Goal: Task Accomplishment & Management: Use online tool/utility

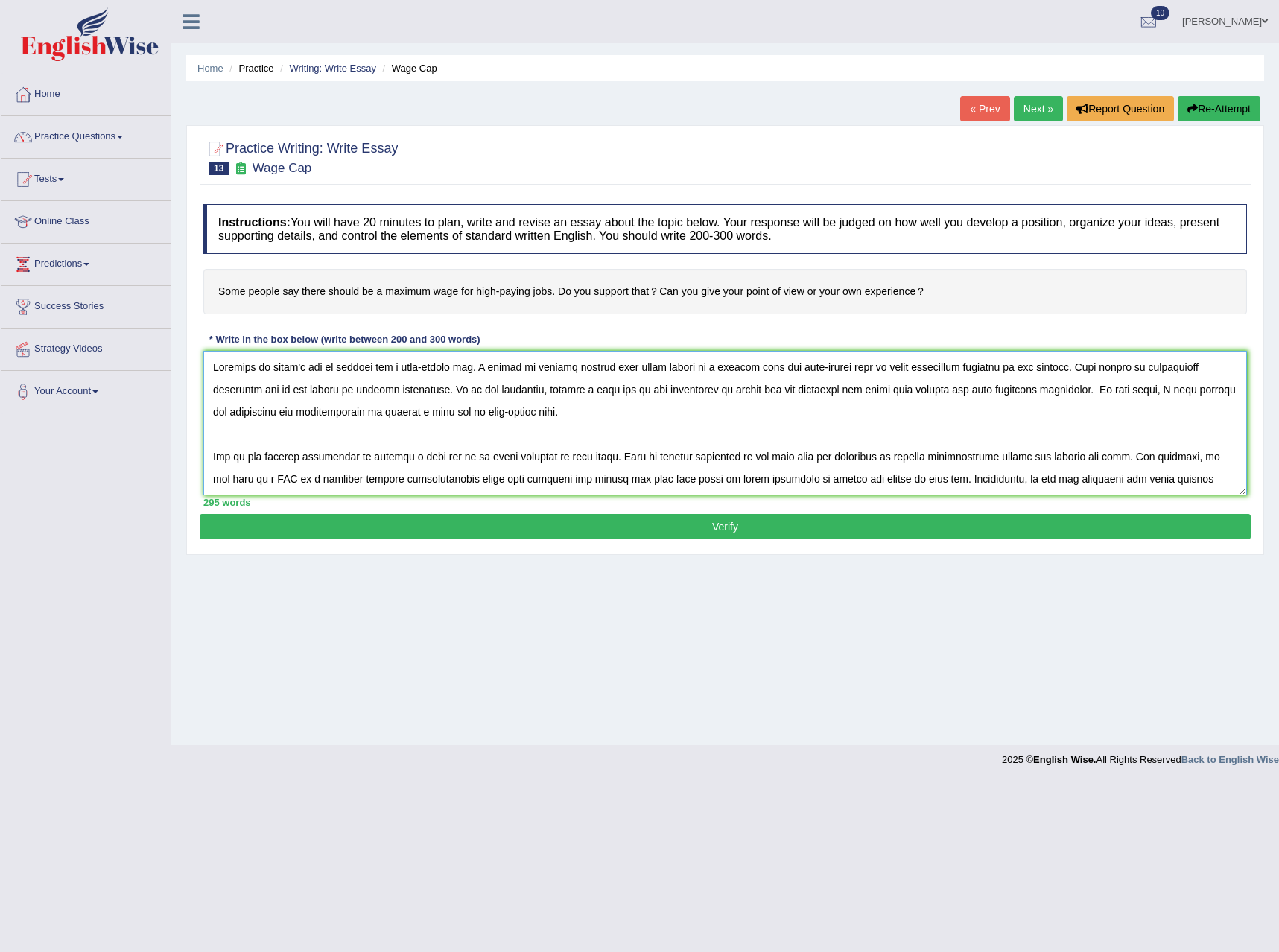
click at [465, 369] on textarea at bounding box center [725, 423] width 1044 height 144
click at [1141, 369] on textarea at bounding box center [725, 423] width 1044 height 144
drag, startPoint x: 1200, startPoint y: 366, endPoint x: 1144, endPoint y: 377, distance: 57.1
click at [1144, 377] on textarea at bounding box center [725, 423] width 1044 height 144
click at [212, 395] on textarea at bounding box center [725, 423] width 1044 height 144
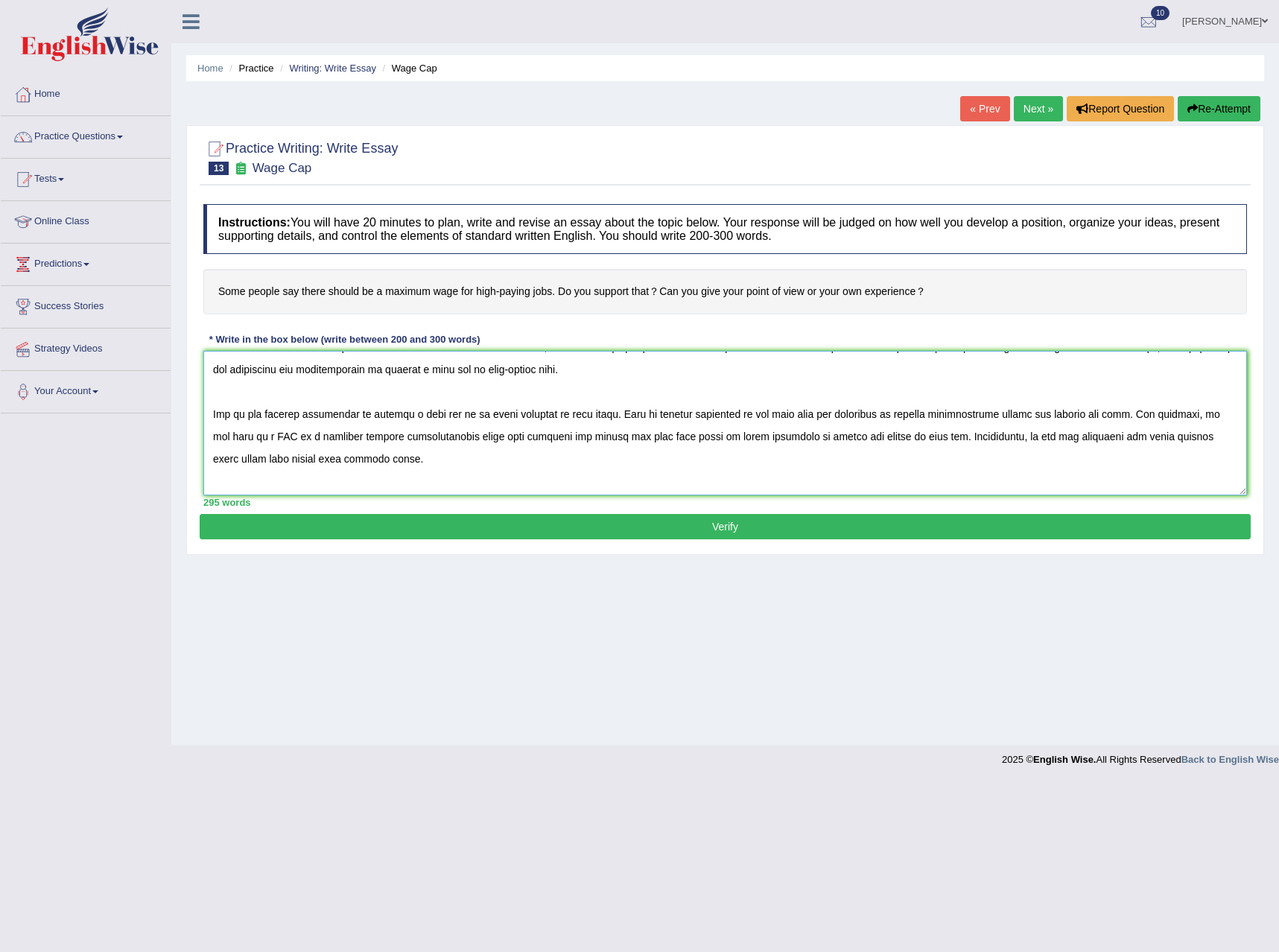
scroll to position [74, 0]
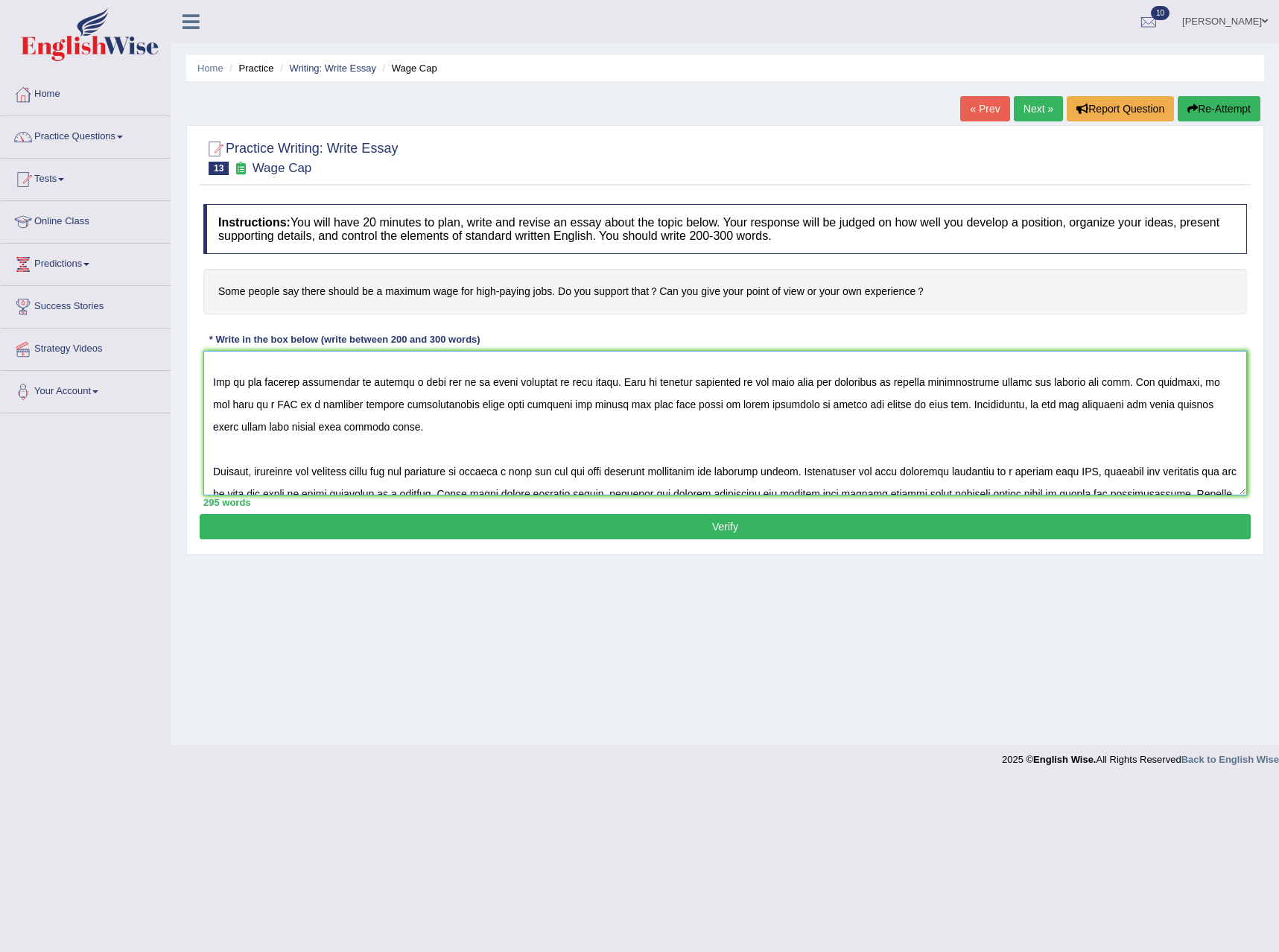
click at [335, 388] on textarea at bounding box center [725, 423] width 1044 height 144
drag, startPoint x: 351, startPoint y: 378, endPoint x: 304, endPoint y: 388, distance: 48.1
click at [304, 388] on textarea at bounding box center [725, 423] width 1044 height 144
click at [700, 386] on textarea at bounding box center [725, 423] width 1044 height 144
click at [705, 386] on textarea at bounding box center [725, 423] width 1044 height 144
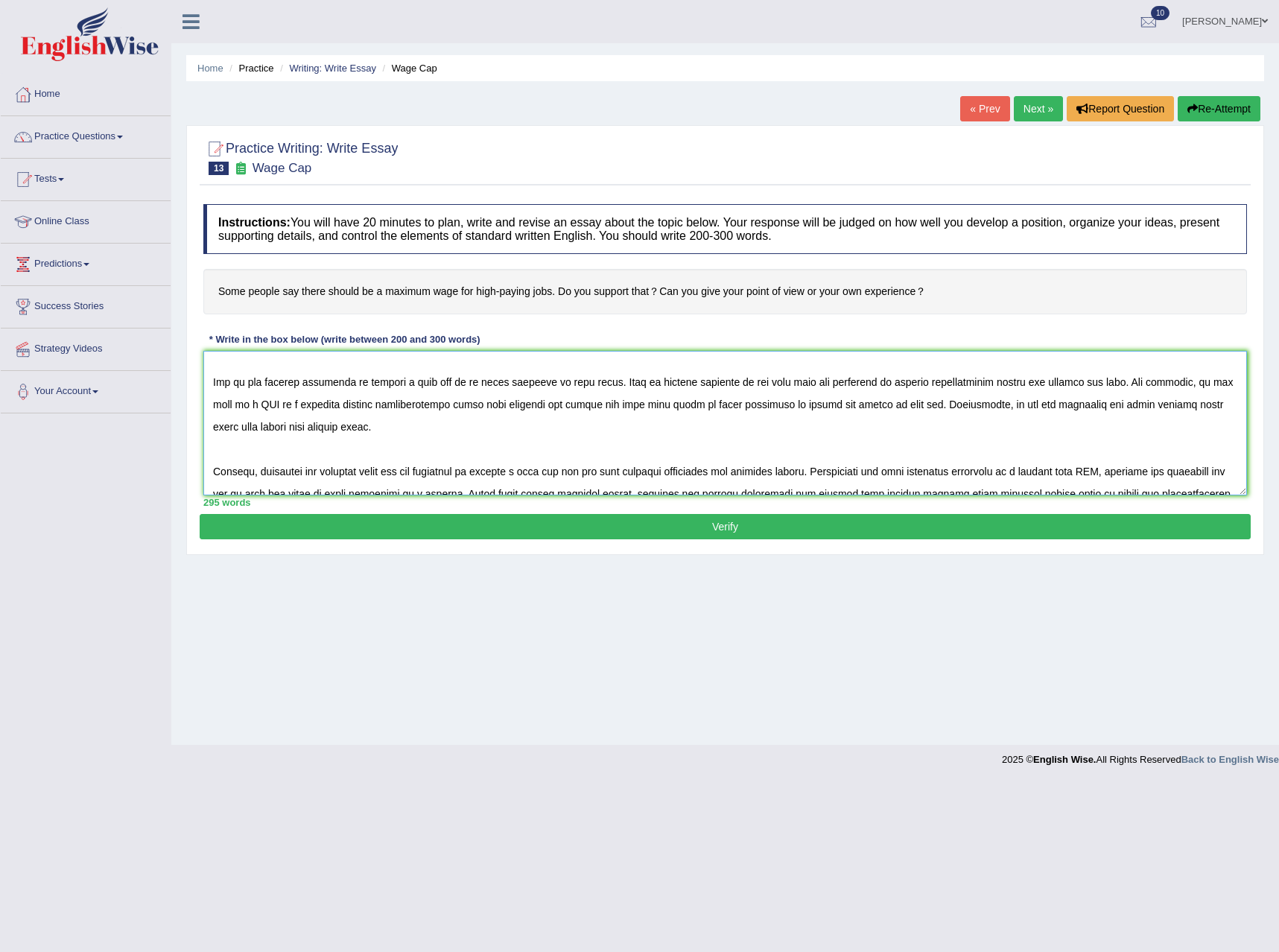
click at [1066, 389] on textarea at bounding box center [725, 423] width 1044 height 144
click at [1065, 382] on textarea at bounding box center [725, 423] width 1044 height 144
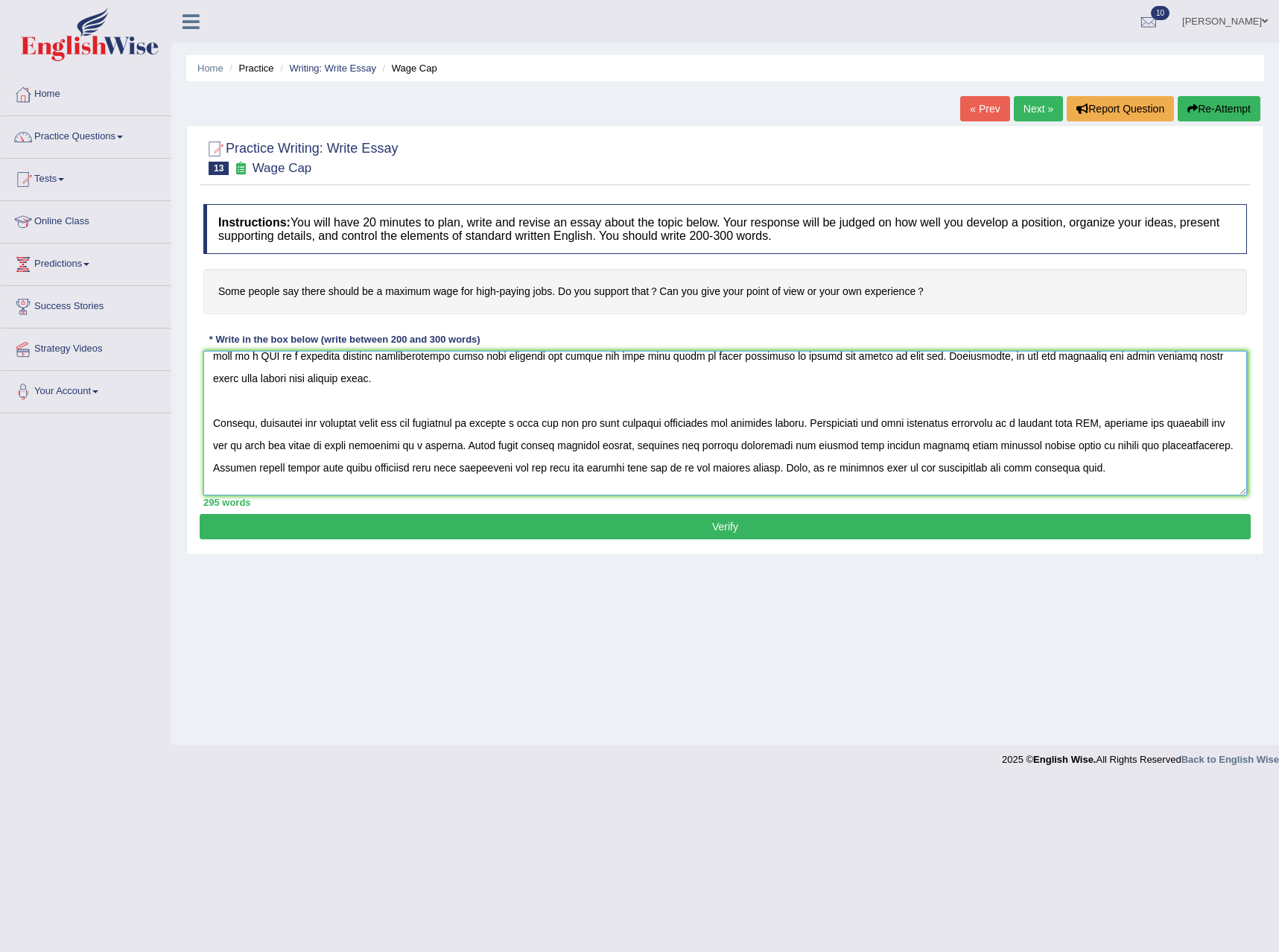
scroll to position [149, 0]
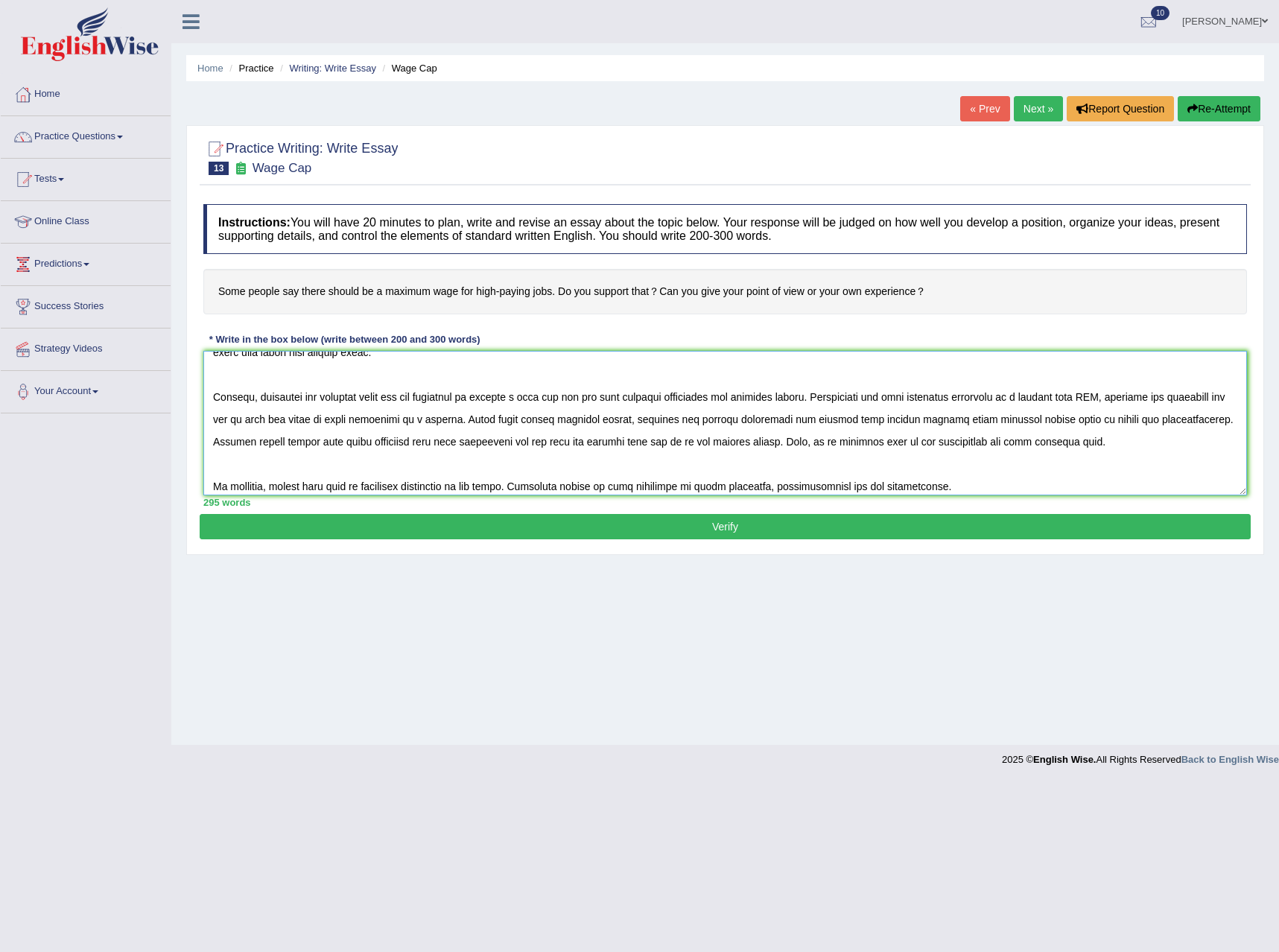
click at [612, 403] on textarea at bounding box center [725, 423] width 1044 height 144
click at [587, 440] on textarea at bounding box center [725, 423] width 1044 height 144
click at [612, 442] on textarea at bounding box center [725, 423] width 1044 height 144
drag, startPoint x: 612, startPoint y: 442, endPoint x: 562, endPoint y: 447, distance: 50.2
click at [562, 447] on textarea at bounding box center [725, 423] width 1044 height 144
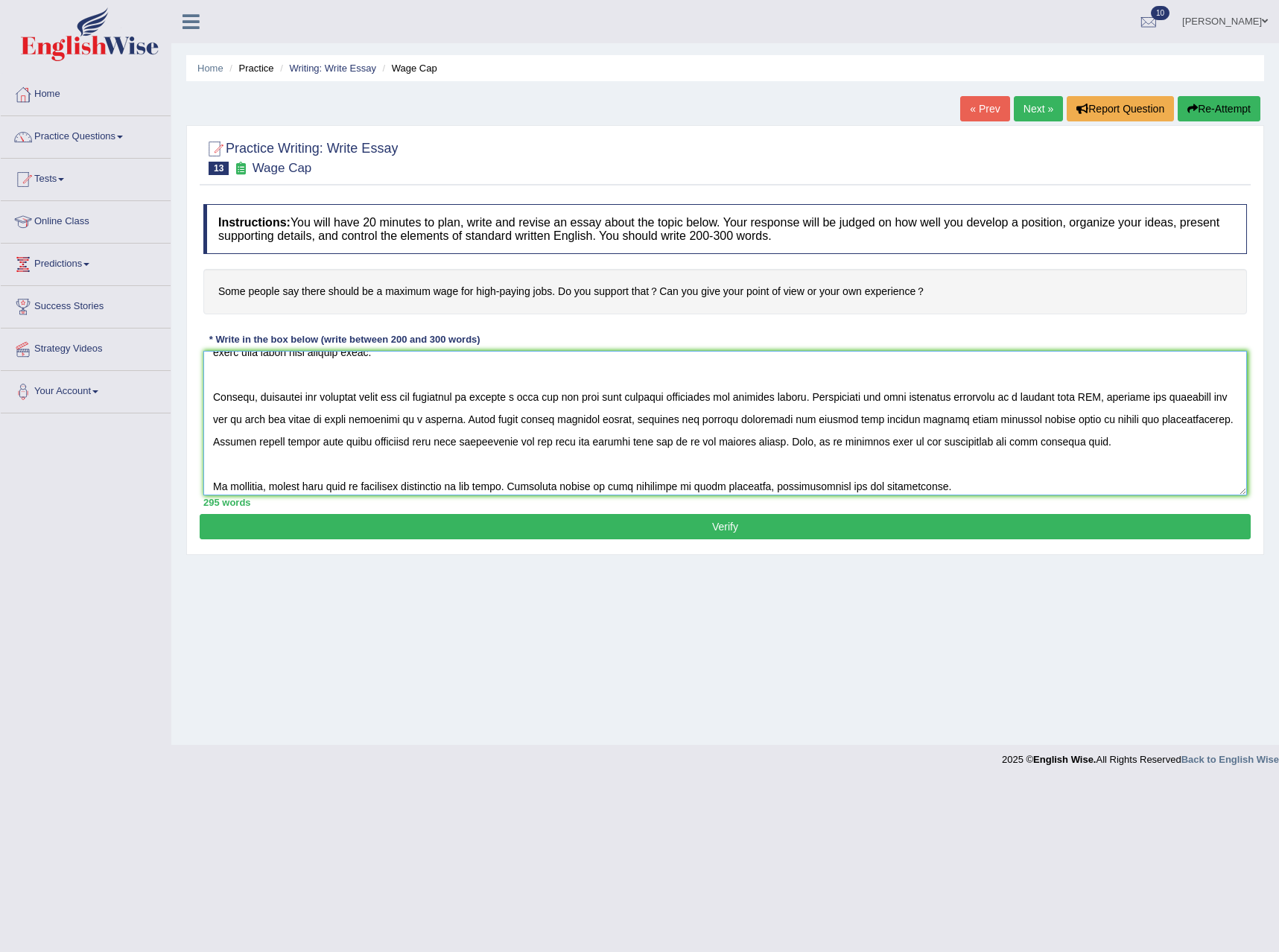
click at [789, 443] on textarea at bounding box center [725, 423] width 1044 height 144
click at [795, 441] on textarea at bounding box center [725, 423] width 1044 height 144
click at [854, 444] on textarea at bounding box center [725, 423] width 1044 height 144
click at [843, 442] on textarea at bounding box center [725, 423] width 1044 height 144
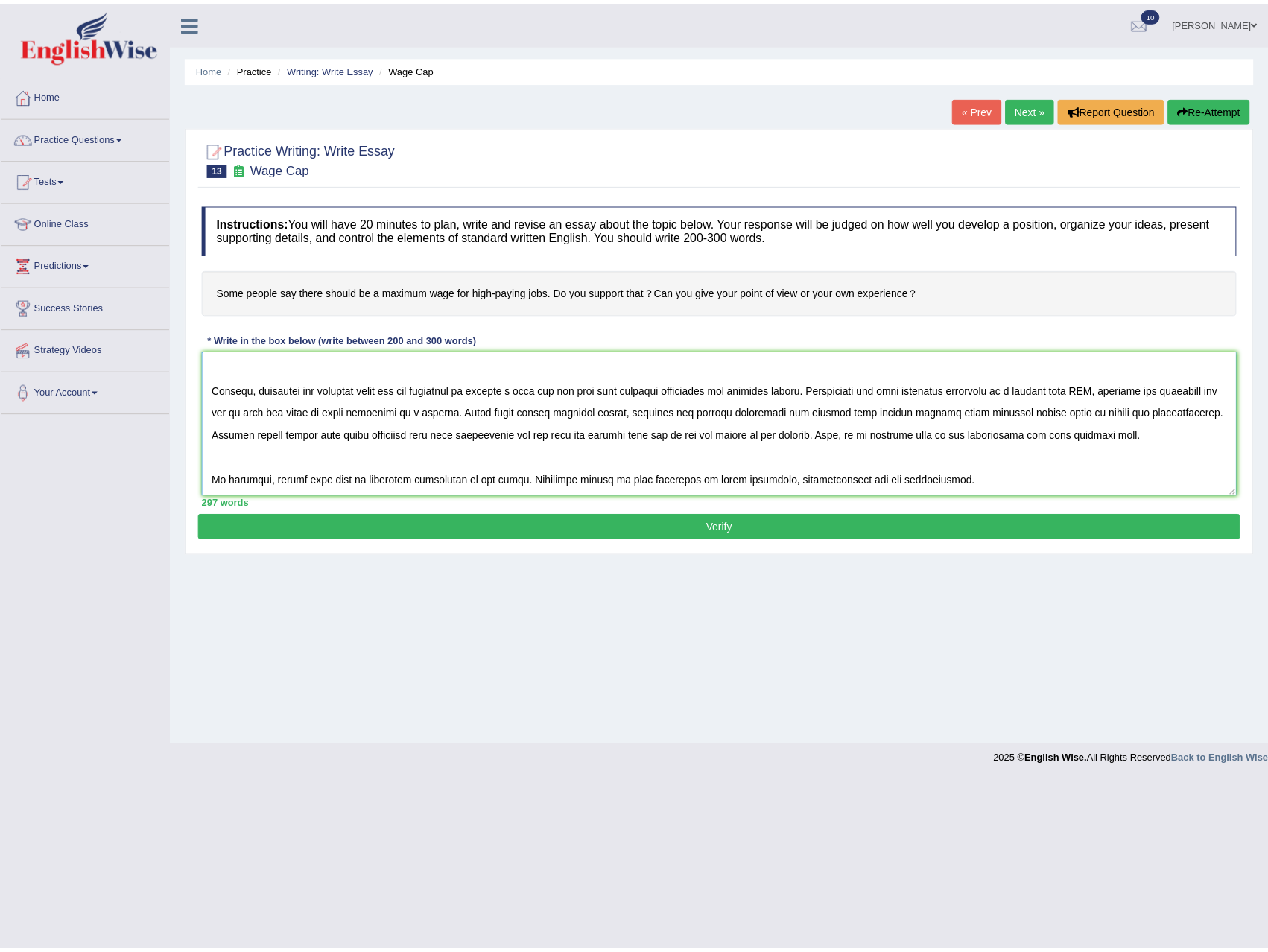
scroll to position [179, 0]
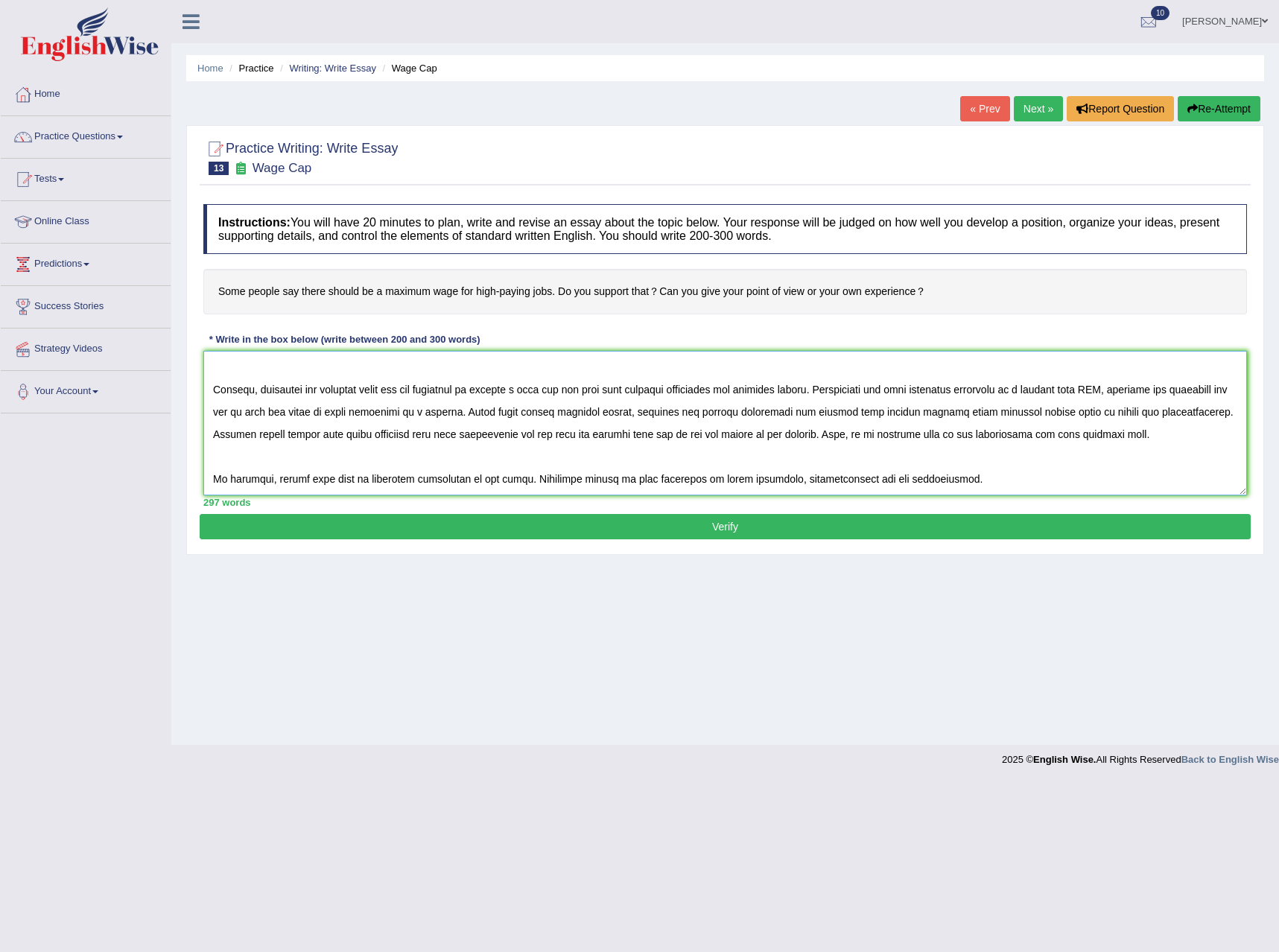
click at [1044, 414] on textarea at bounding box center [725, 423] width 1044 height 144
click at [1183, 411] on textarea at bounding box center [725, 423] width 1044 height 144
click at [442, 484] on textarea at bounding box center [725, 423] width 1044 height 144
click at [441, 478] on textarea at bounding box center [725, 423] width 1044 height 144
click at [442, 478] on textarea at bounding box center [725, 423] width 1044 height 144
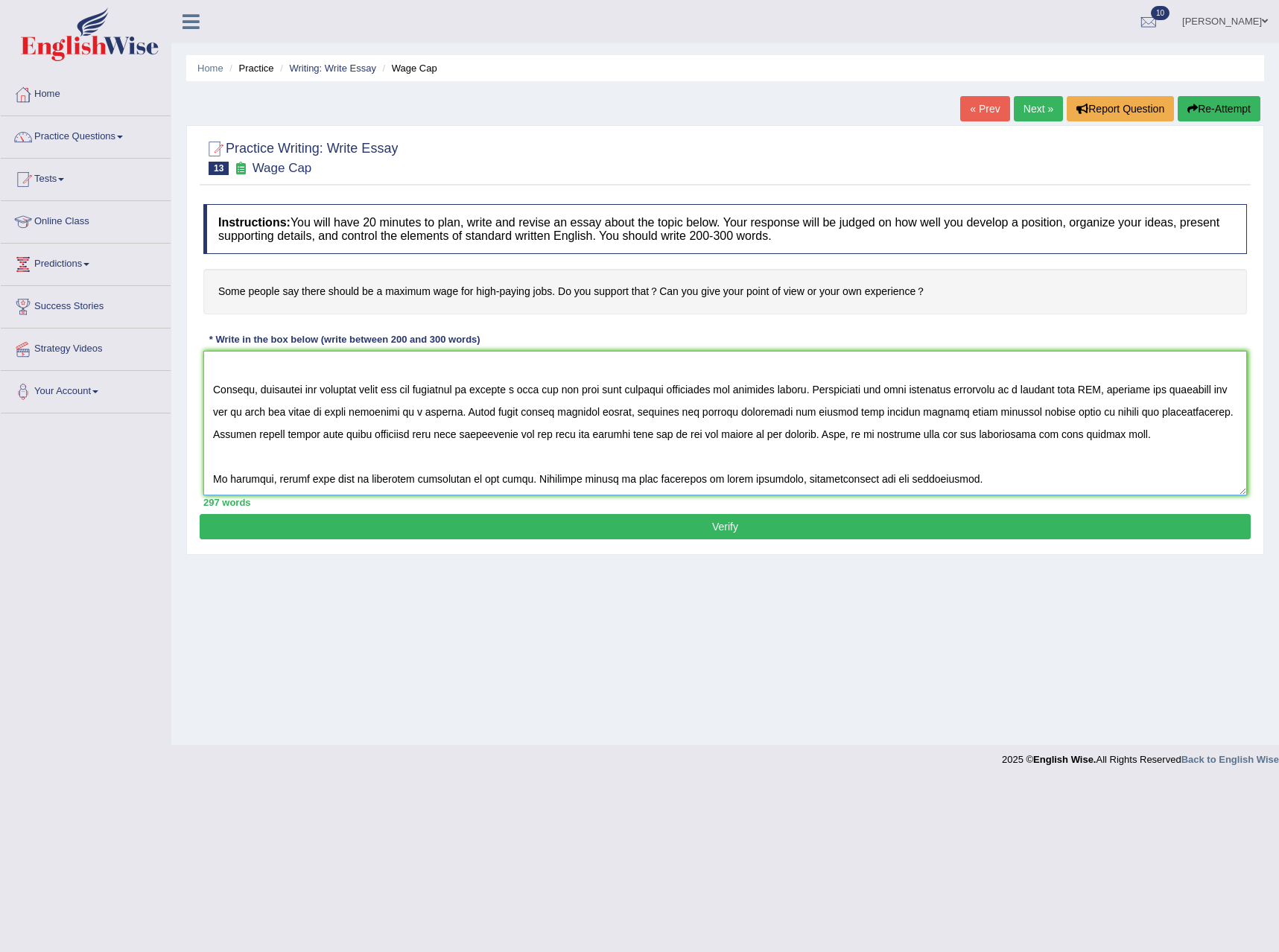
type textarea "Everyone in [PERSON_NAME]'s era is looking for a high-paying jobs. A strata of …"
click at [695, 524] on button "Verify" at bounding box center [724, 527] width 1051 height 26
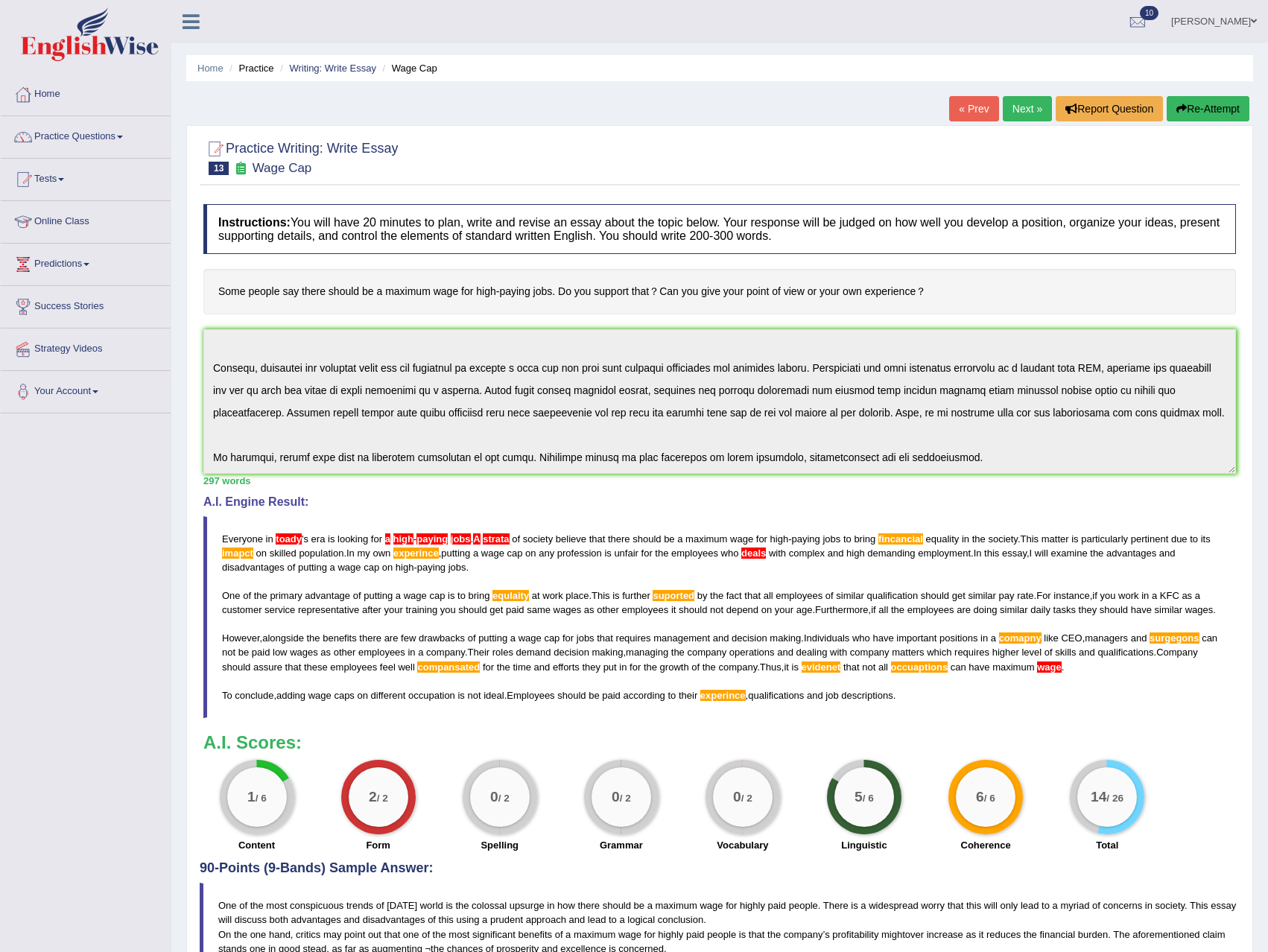
scroll to position [0, 0]
